Goal: Information Seeking & Learning: Learn about a topic

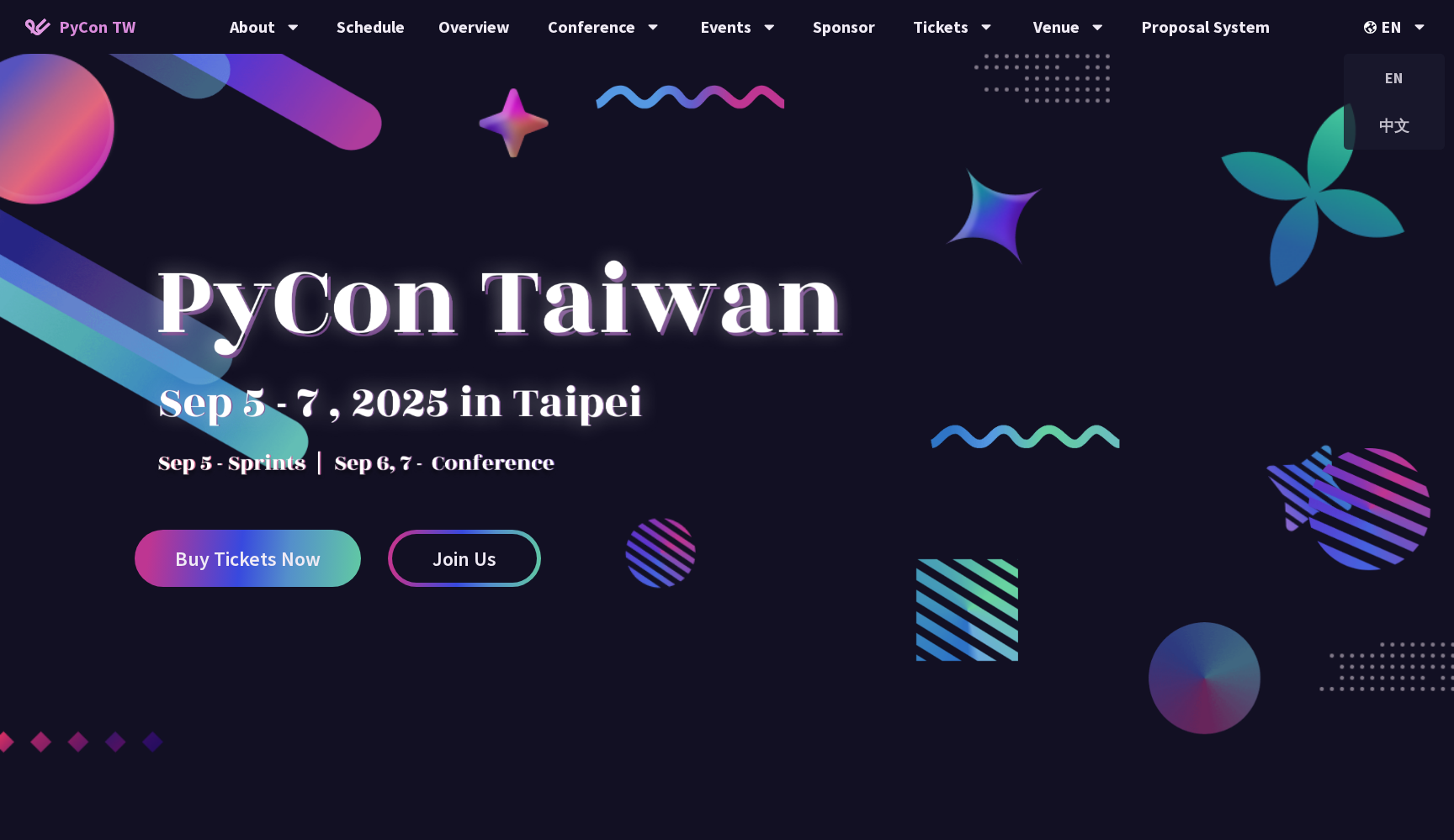
click at [1377, 18] on div "EN" at bounding box center [1395, 27] width 62 height 54
click at [1389, 124] on div "中文" at bounding box center [1394, 125] width 101 height 39
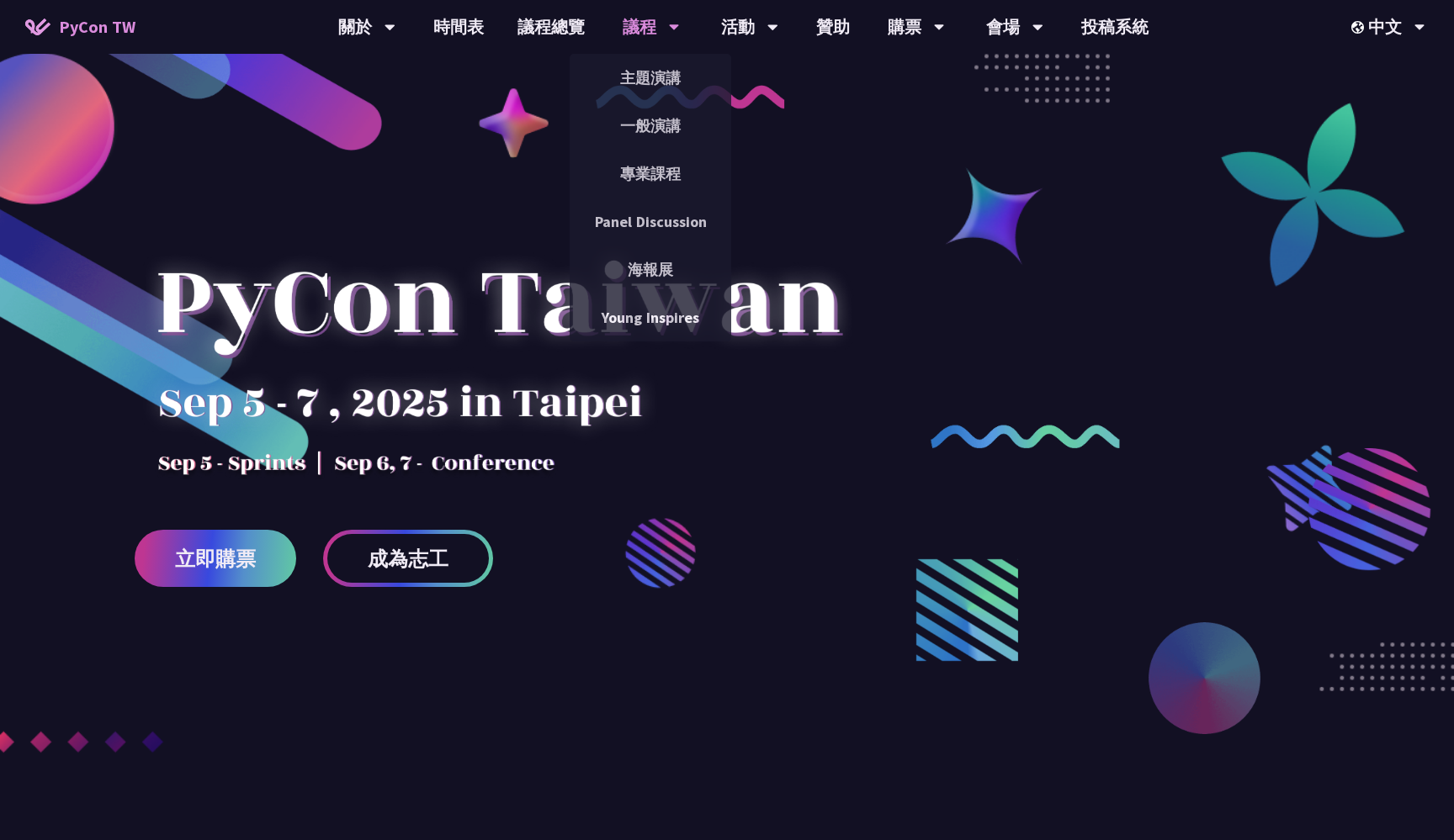
click at [609, 26] on div "議程 主題演講 一般演講 專業課程 Panel Discussion 海報展 Young Inspires" at bounding box center [651, 27] width 99 height 54
click at [622, 61] on link "主題演講" at bounding box center [650, 77] width 162 height 39
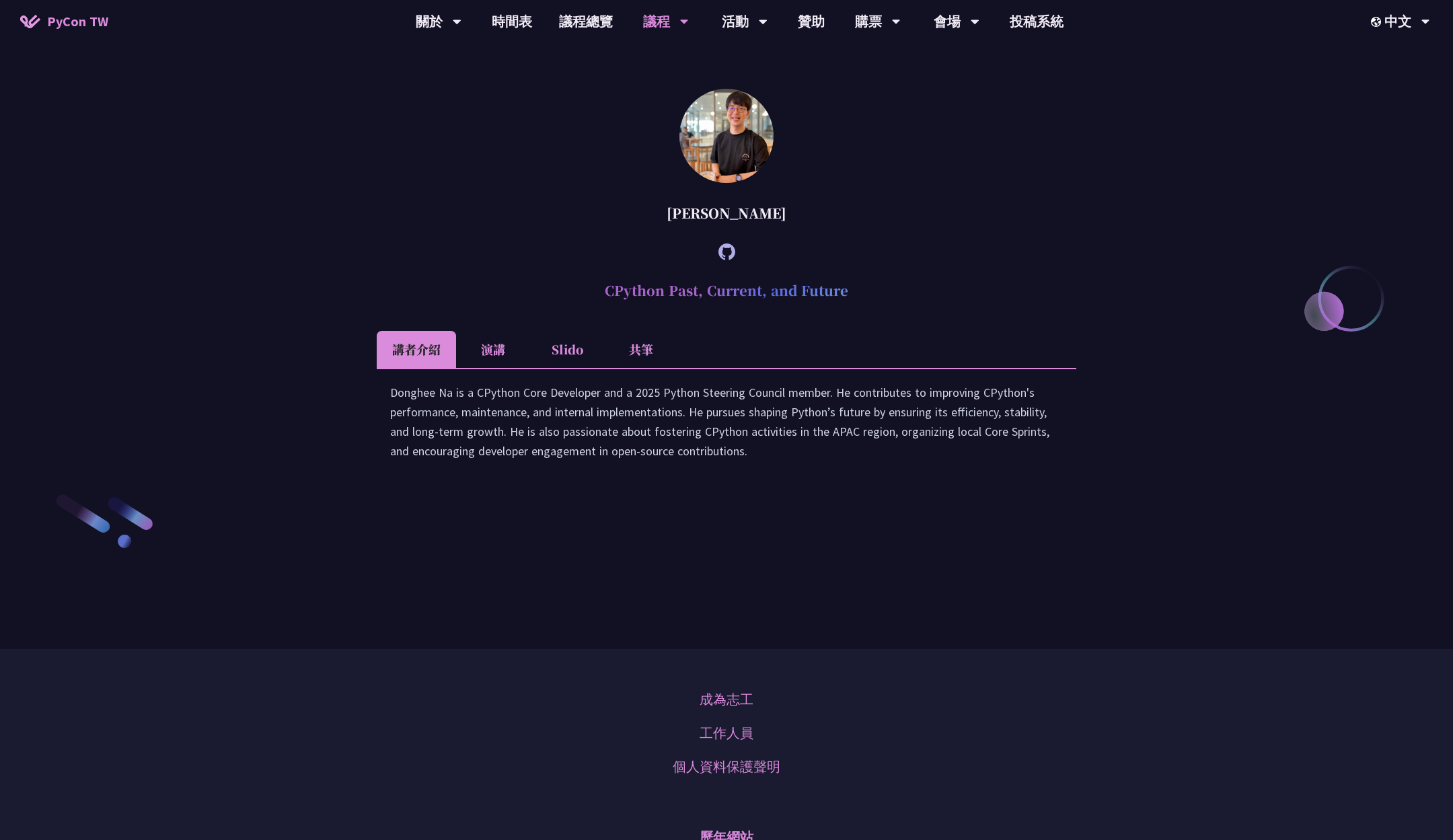
scroll to position [1896, 0]
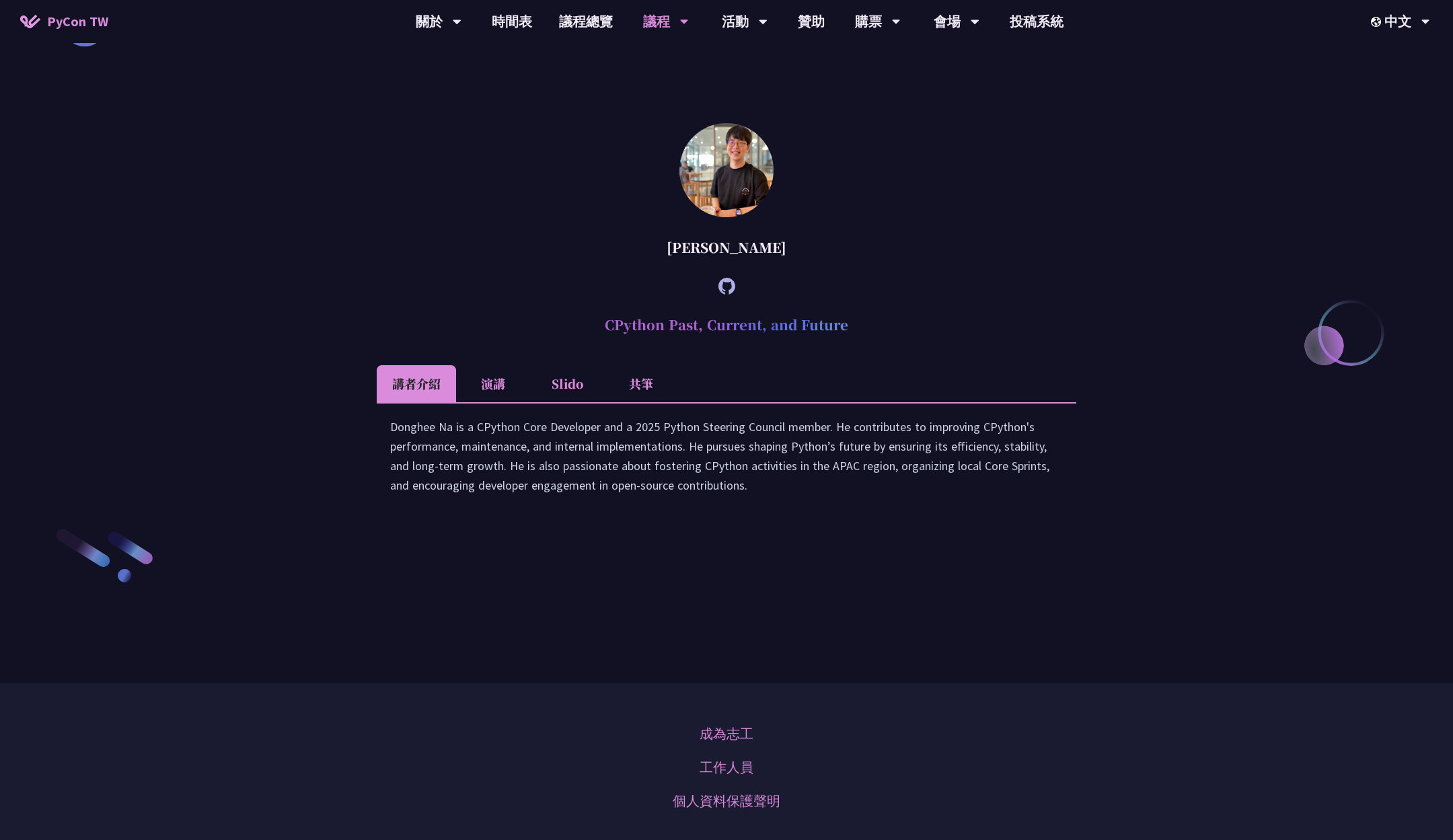
click at [474, 402] on li "演講" at bounding box center [493, 383] width 74 height 37
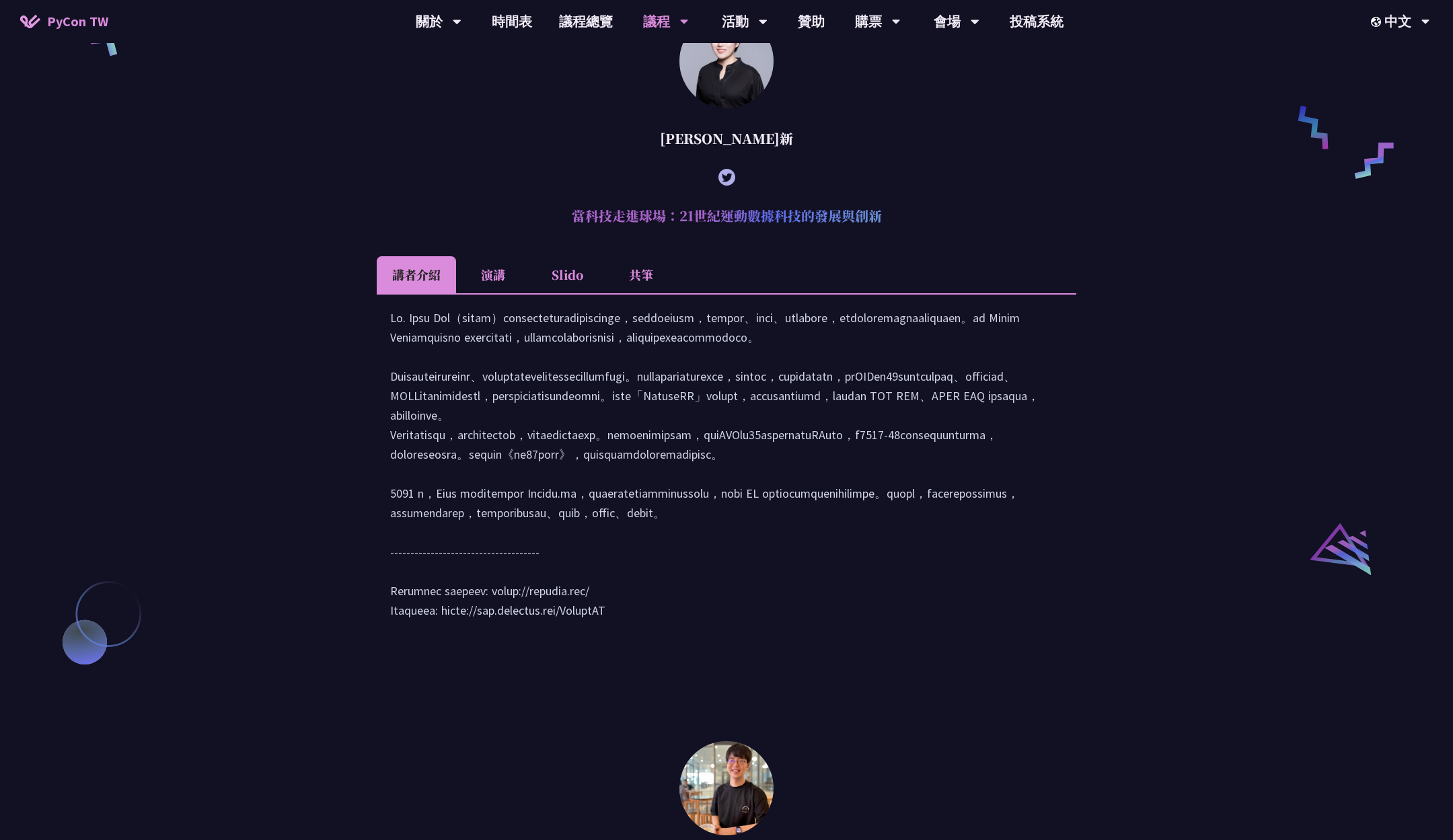
click at [482, 289] on li "演講" at bounding box center [493, 274] width 74 height 37
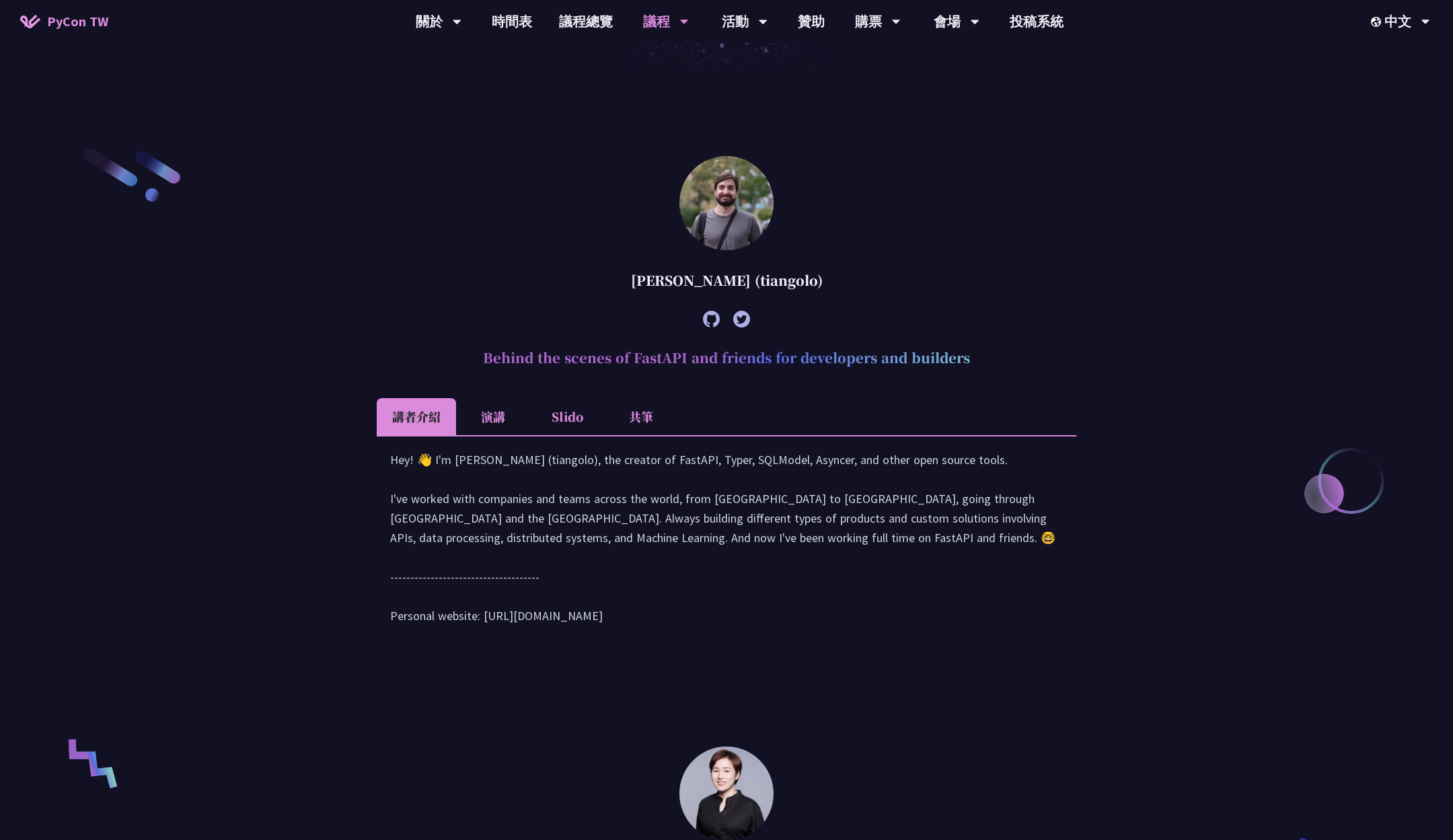
scroll to position [540, 0]
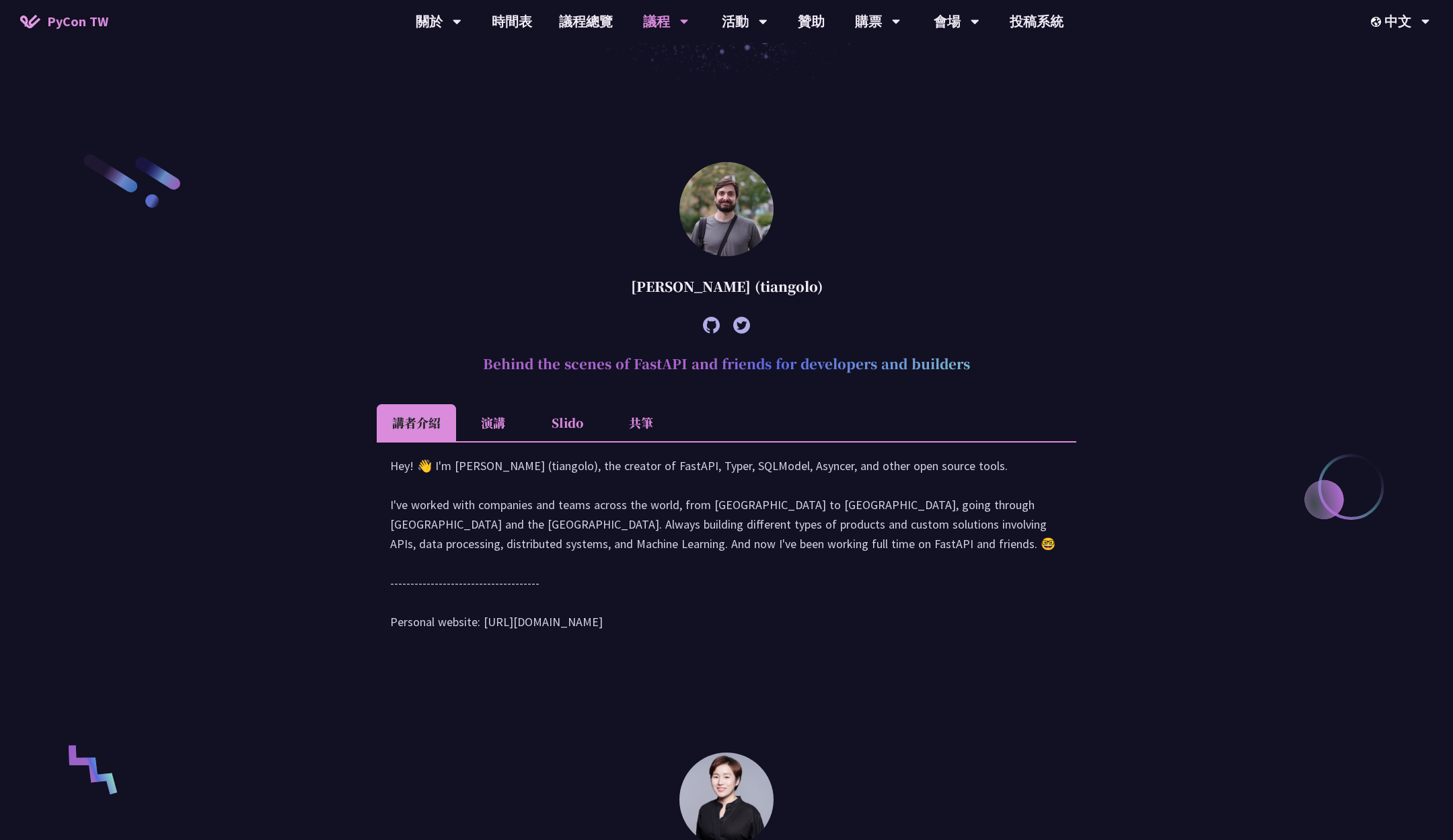
click at [491, 422] on li "演講" at bounding box center [493, 422] width 74 height 37
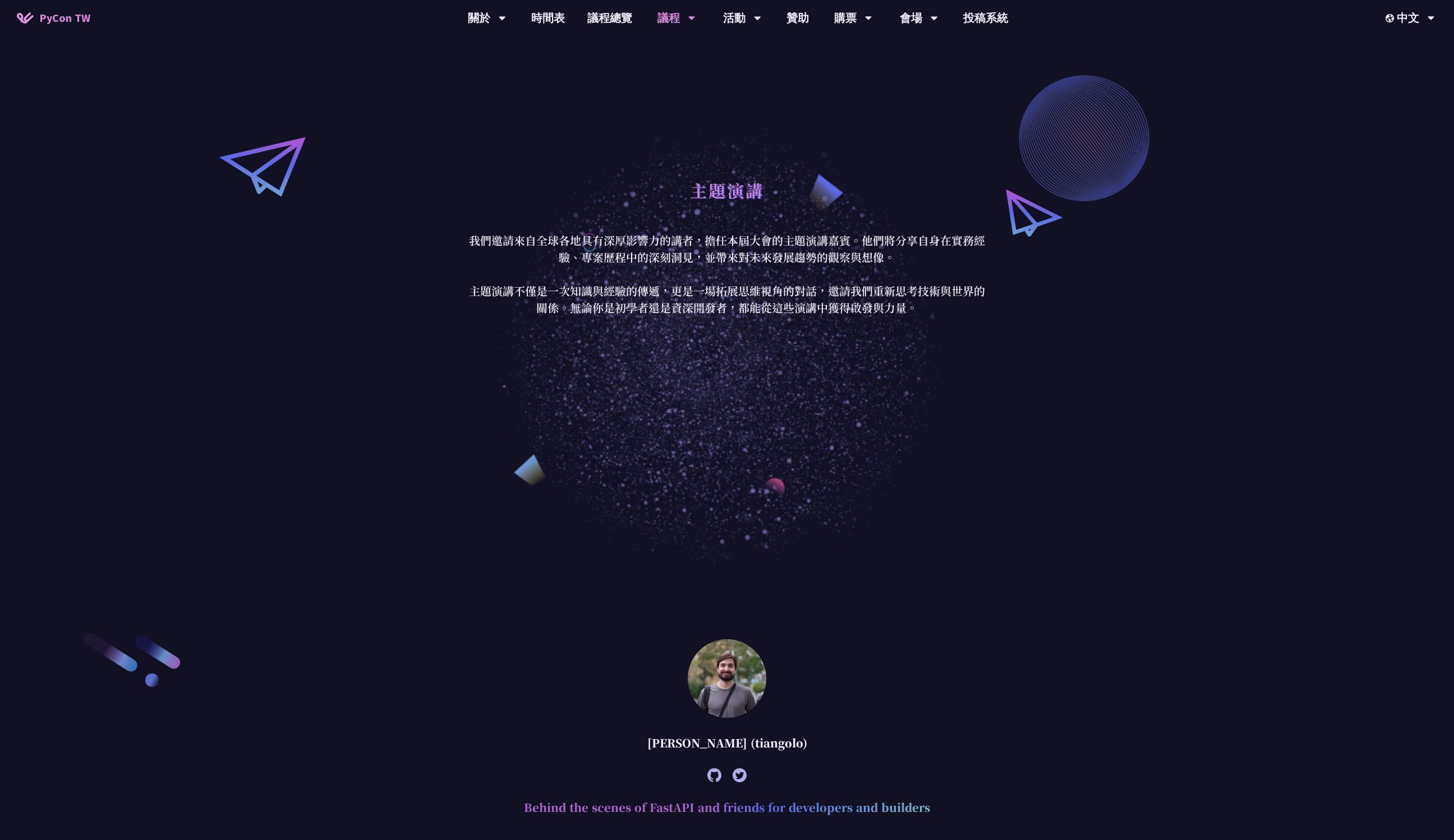
scroll to position [0, 0]
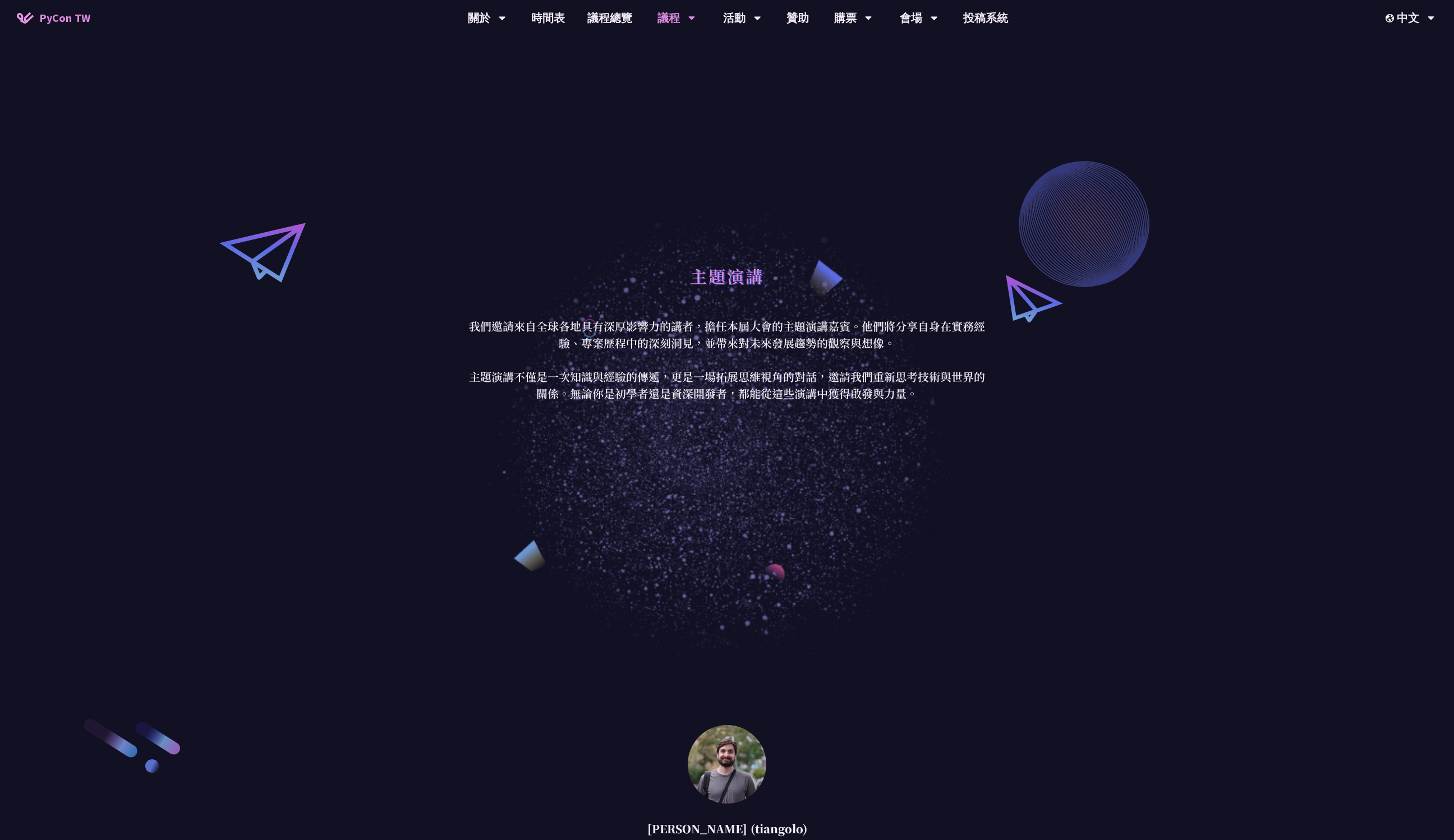
click at [52, 12] on span "PyCon TW" at bounding box center [65, 17] width 51 height 17
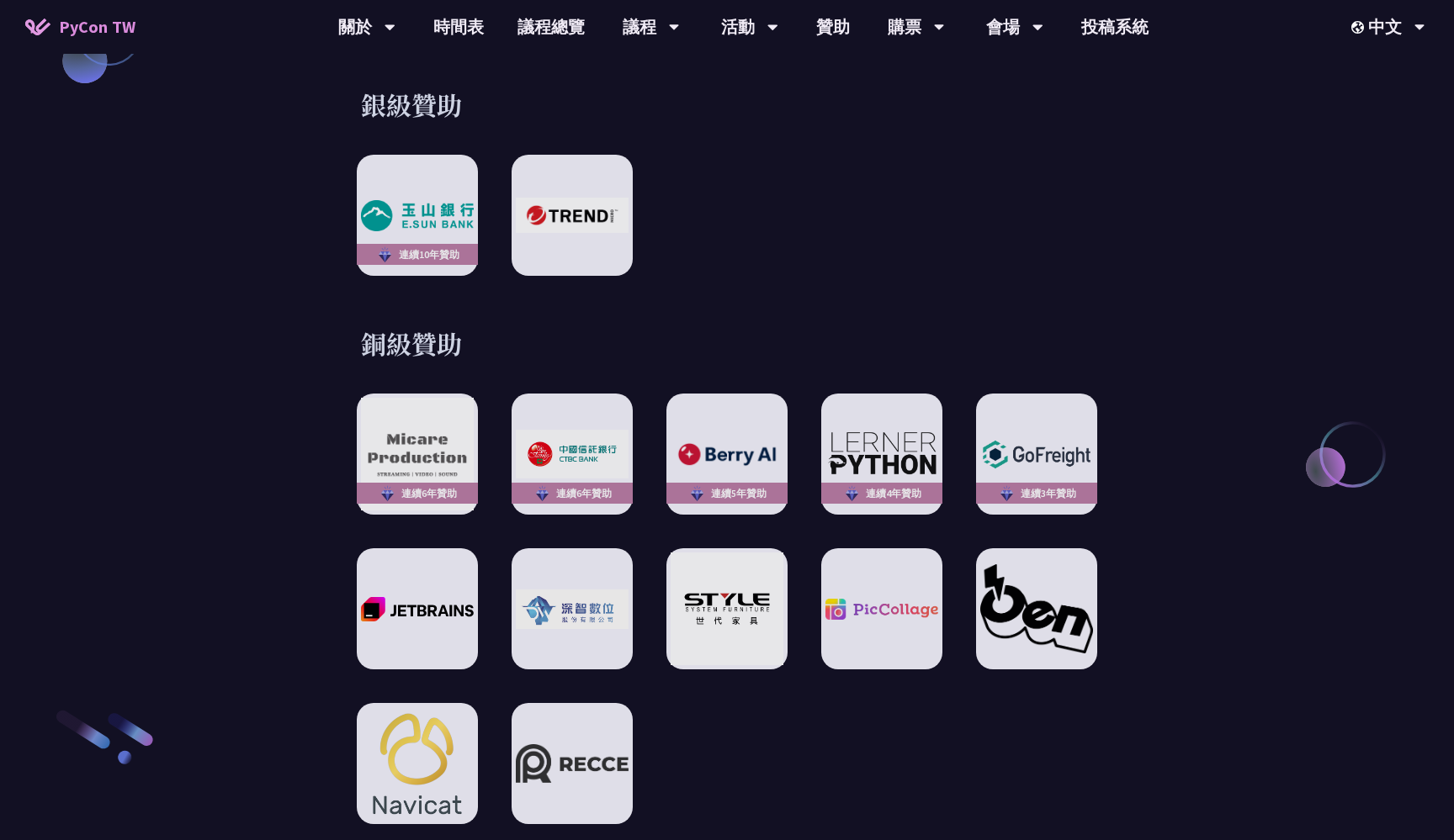
scroll to position [2326, 0]
